Goal: Check status

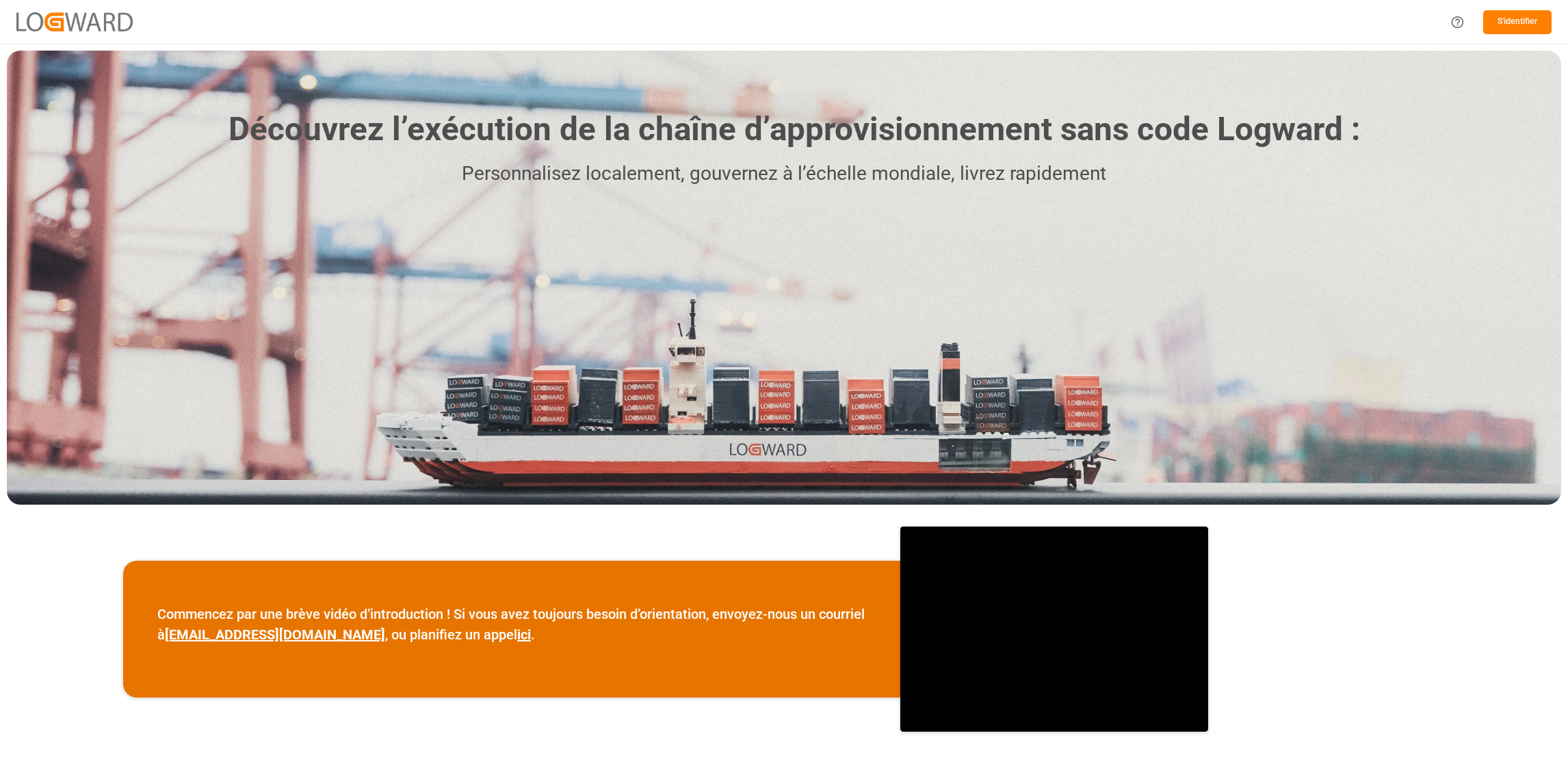
click at [1504, 23] on button "S'identifier" at bounding box center [1517, 22] width 69 height 24
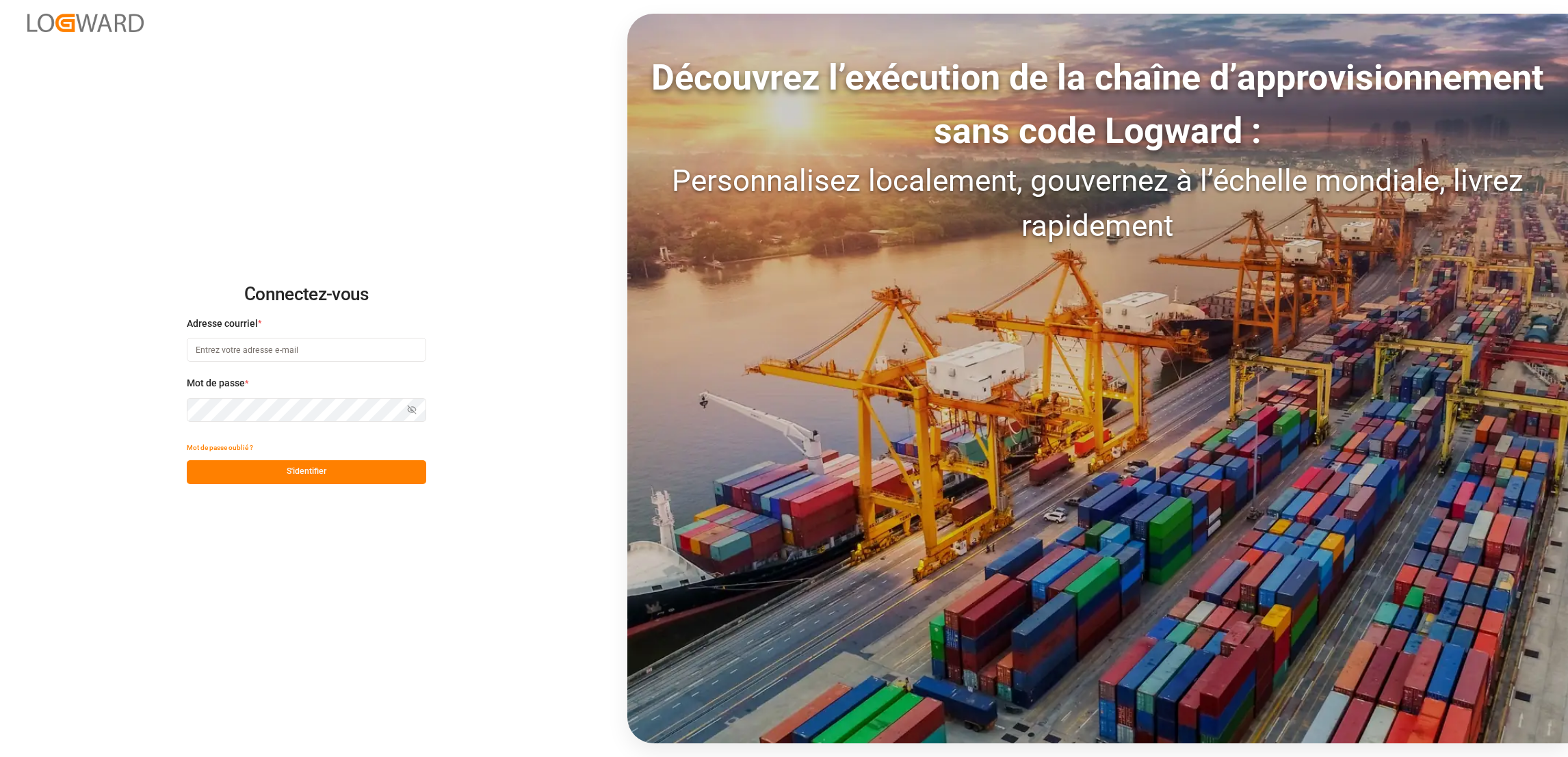
type input "[PERSON_NAME][EMAIL_ADDRESS][DOMAIN_NAME]"
click at [274, 468] on button "S'identifier" at bounding box center [306, 472] width 239 height 24
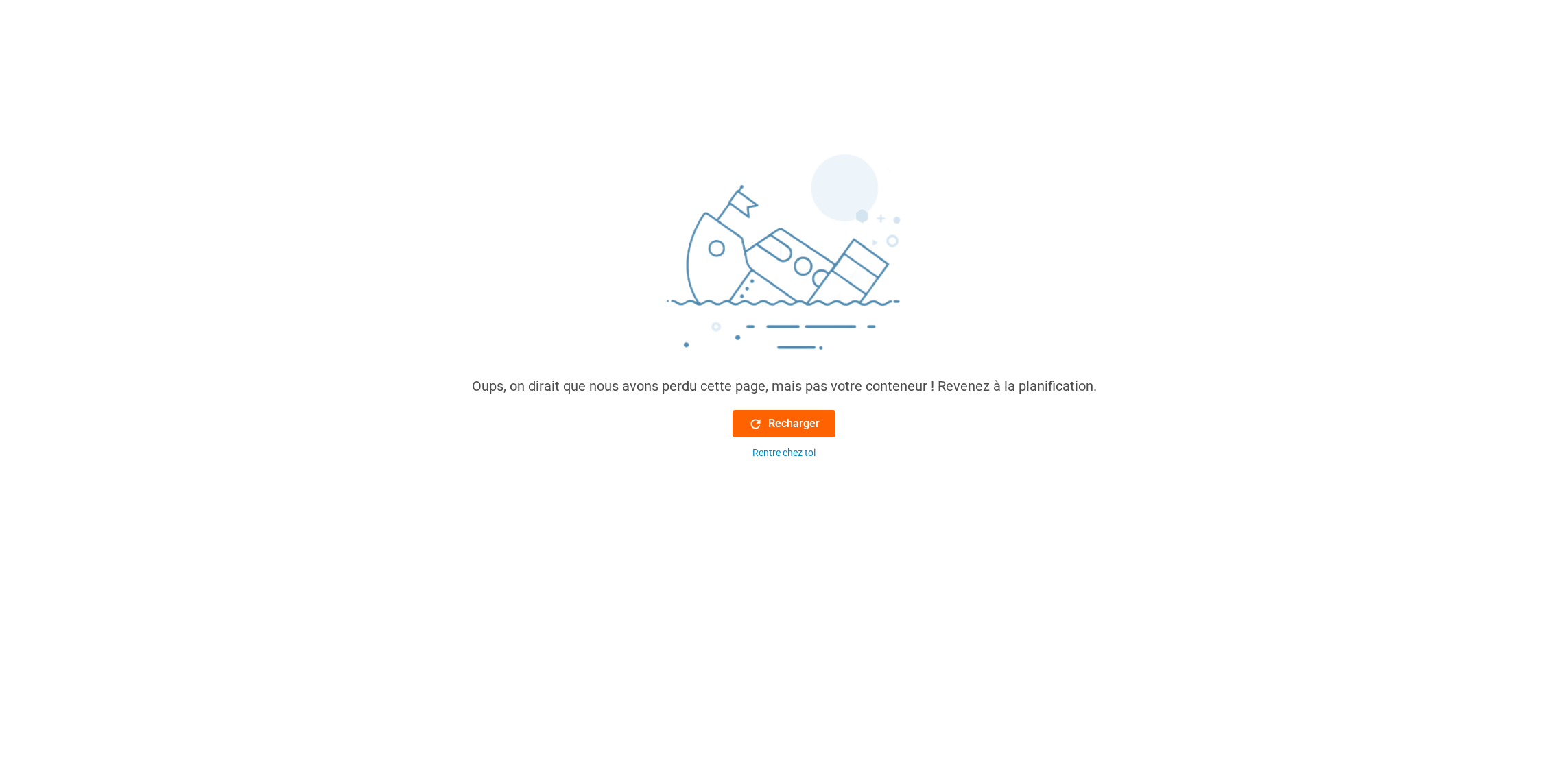
click at [804, 424] on font "Recharger" at bounding box center [794, 424] width 52 height 16
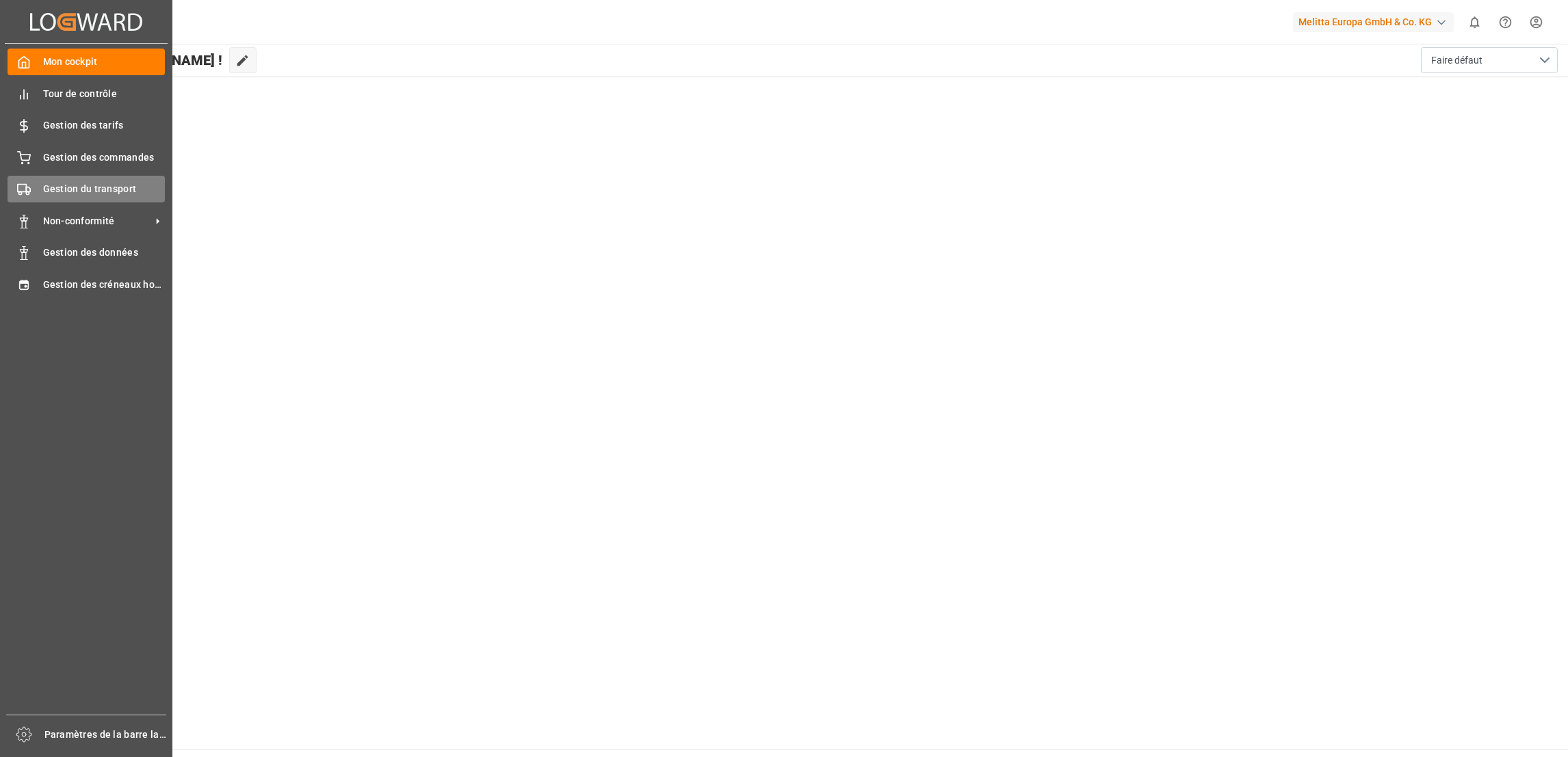
click at [65, 189] on span "Gestion du transport" at bounding box center [104, 189] width 122 height 14
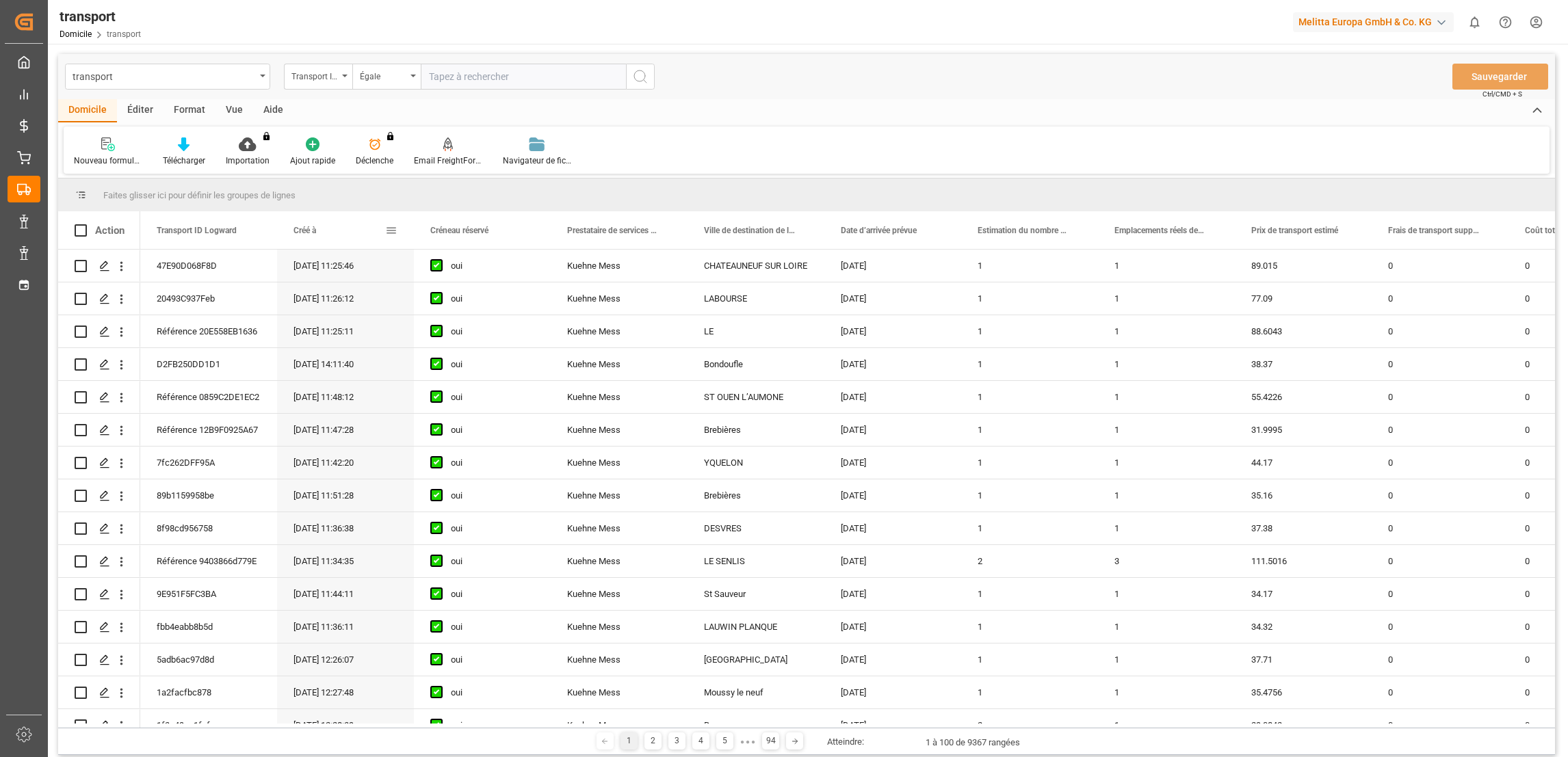
click at [389, 229] on span at bounding box center [391, 230] width 13 height 13
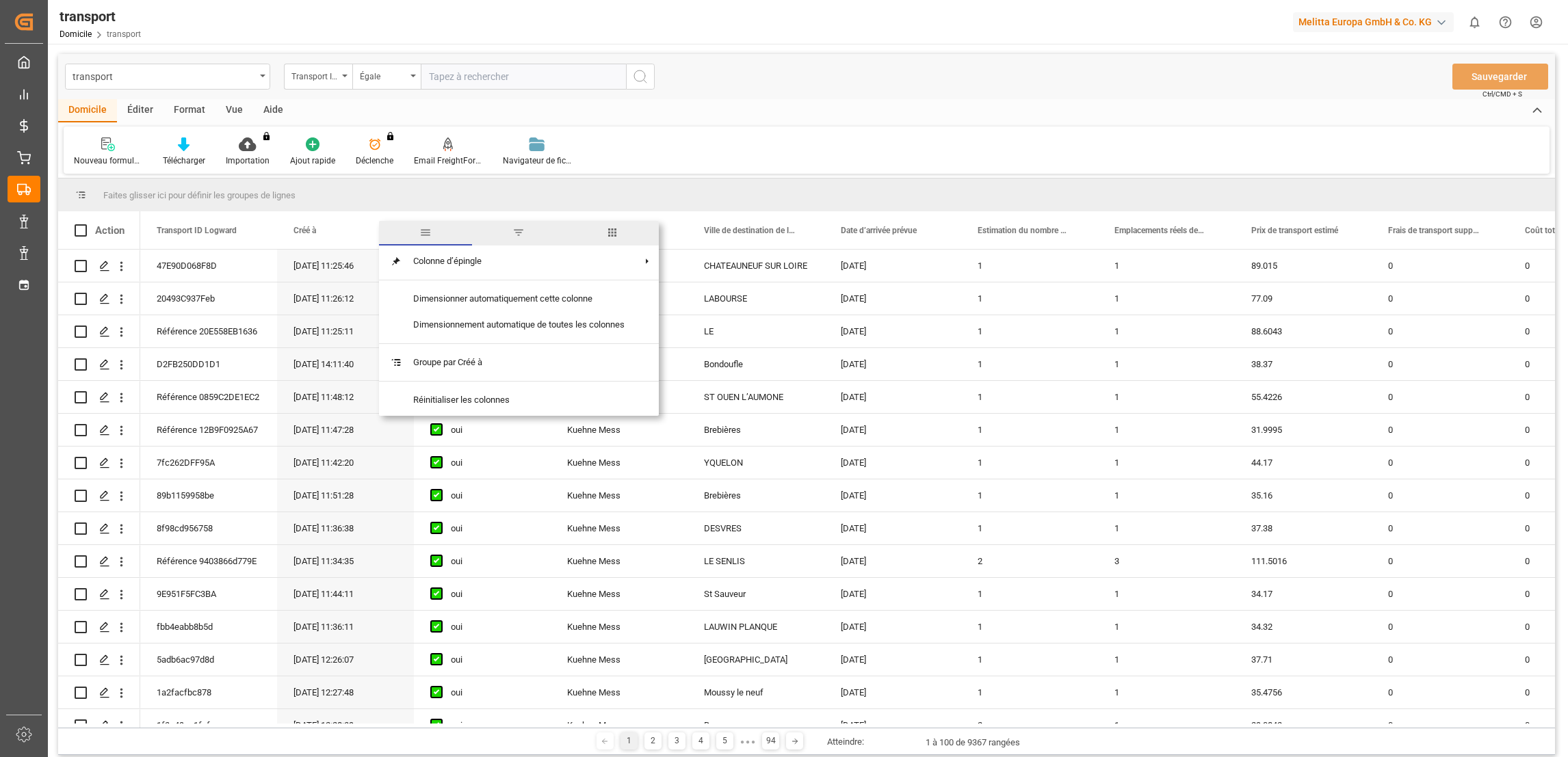
click at [516, 234] on span "filtre" at bounding box center [519, 232] width 13 height 13
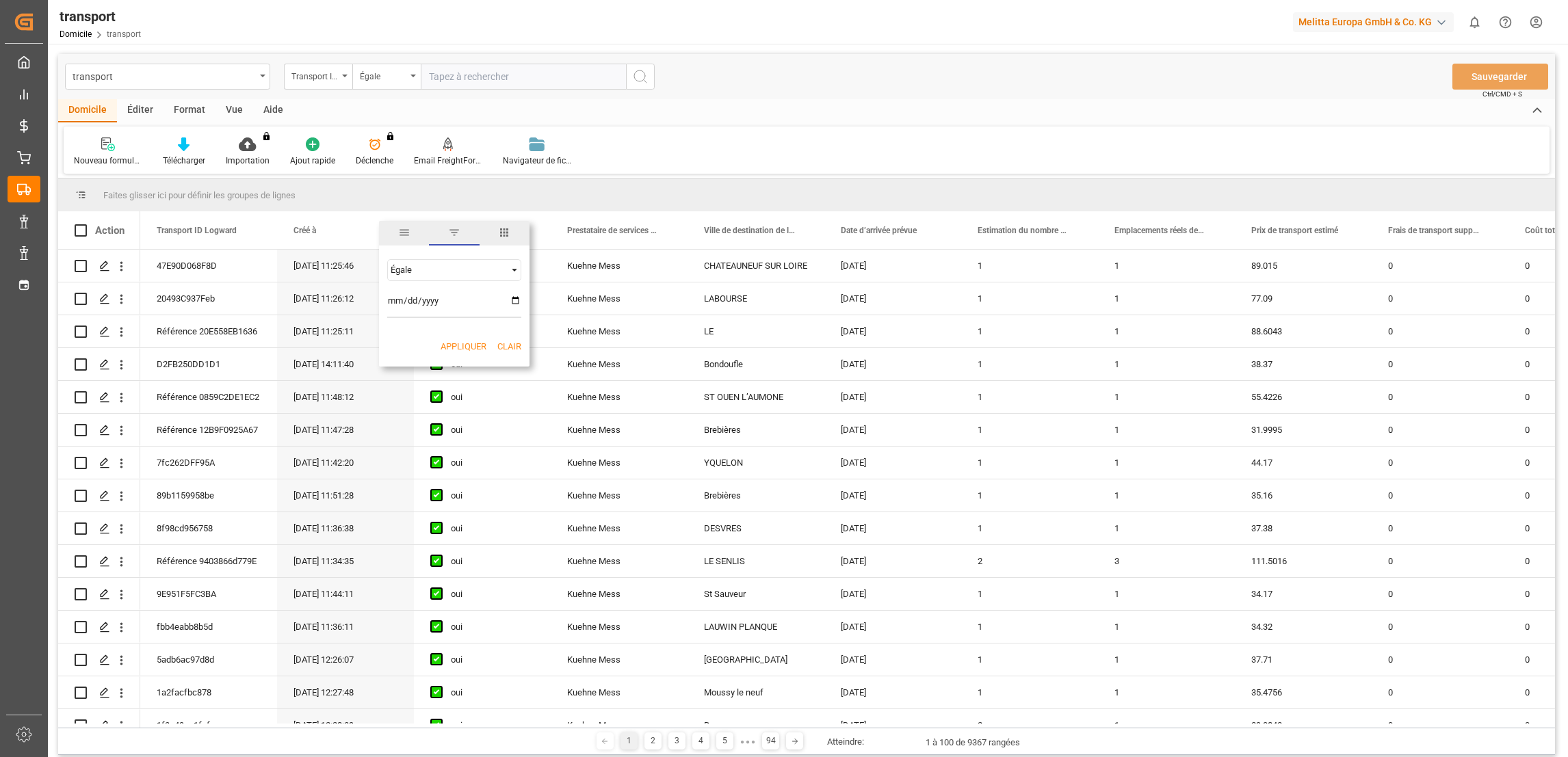
click at [514, 303] on input "date" at bounding box center [455, 304] width 134 height 28
type input "[DATE]"
click at [461, 347] on button "Appliquer" at bounding box center [464, 346] width 46 height 13
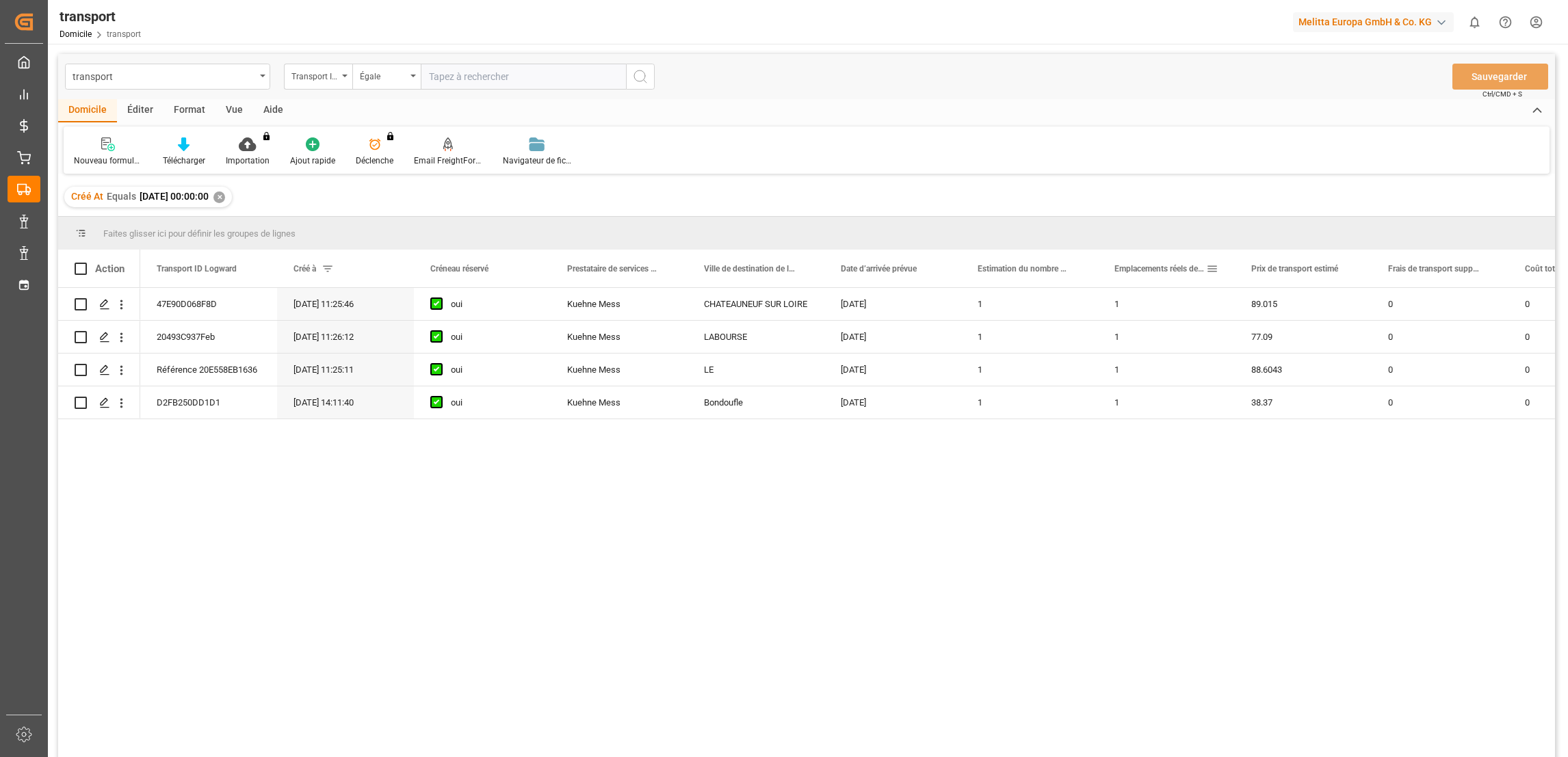
drag, startPoint x: 1134, startPoint y: 271, endPoint x: 1110, endPoint y: 411, distance: 142.0
click at [1063, 565] on div "47E90D068F8D [DATE] 11:25:46 oui Kuehne Mess [GEOGRAPHIC_DATA] [DATE] 1 1 89.01…" at bounding box center [847, 527] width 1414 height 478
click at [389, 266] on span at bounding box center [391, 269] width 13 height 13
click at [511, 343] on input "[DATE]" at bounding box center [455, 343] width 134 height 28
type input "[DATE]"
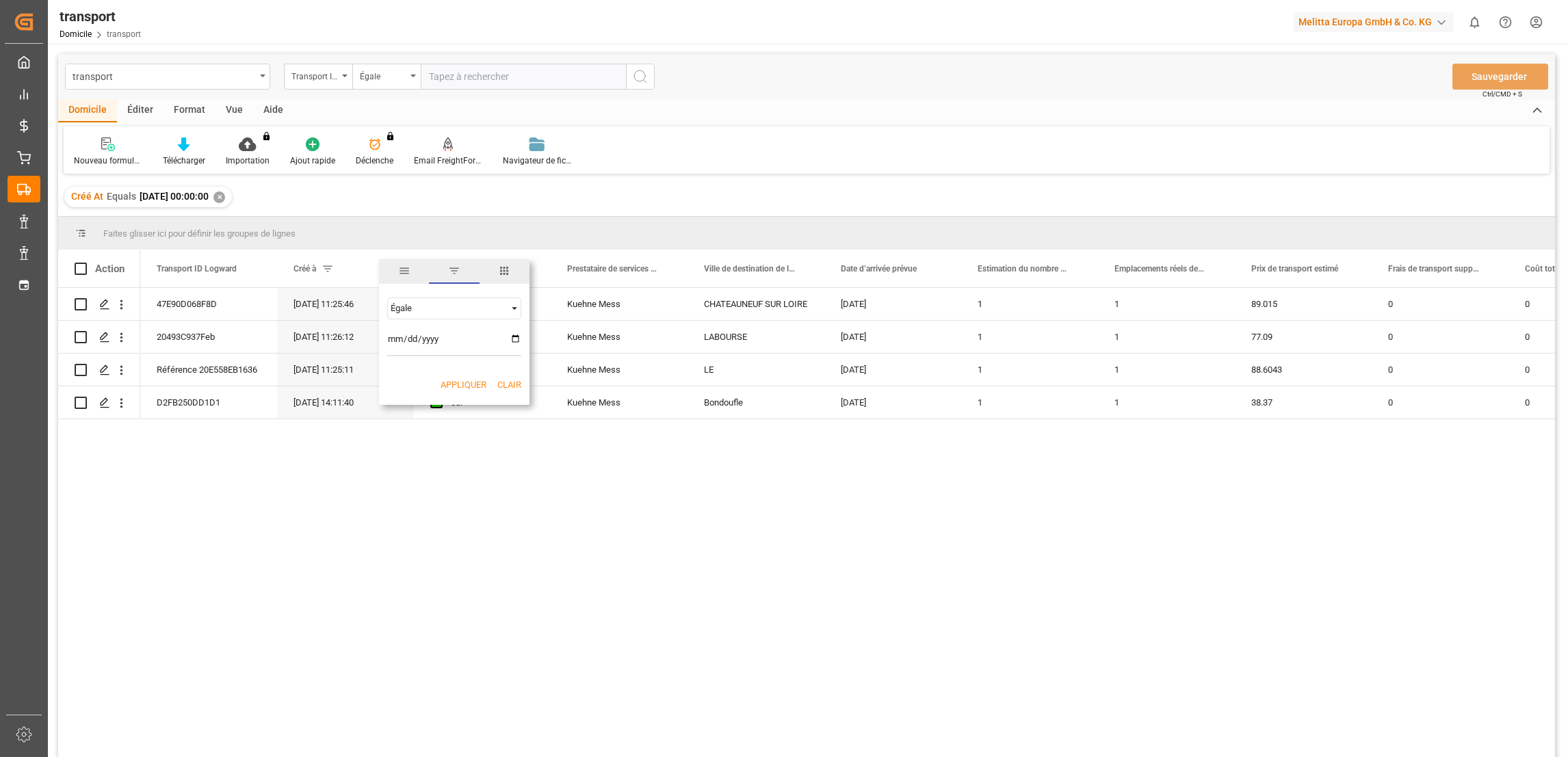
click at [463, 378] on button "Appliquer" at bounding box center [464, 385] width 46 height 13
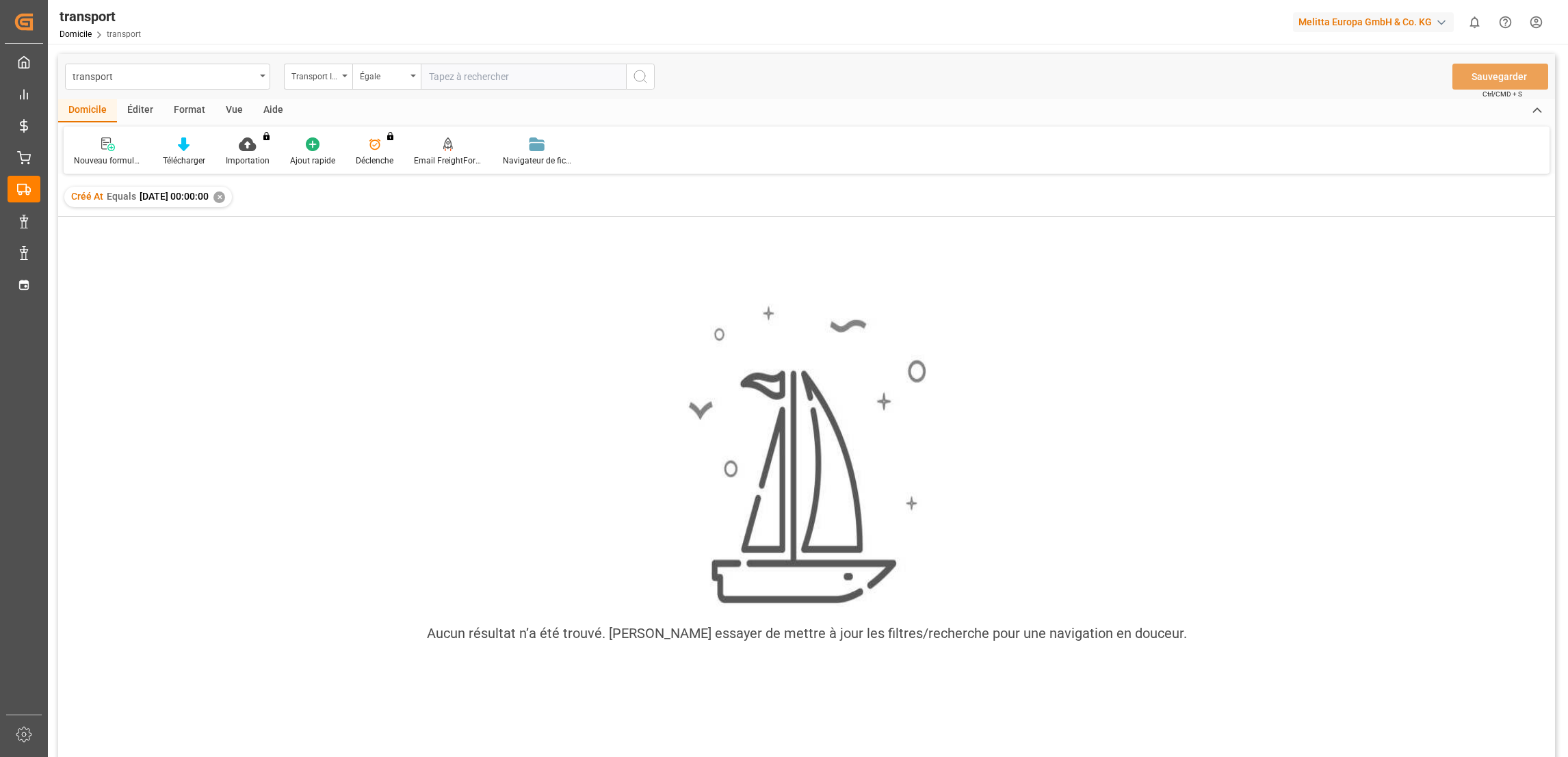
click at [1458, 304] on div "Aucun résultat n’a été trouvé. [PERSON_NAME] essayer de mettre à jour les filtr…" at bounding box center [806, 481] width 1497 height 376
